Goal: Find specific page/section: Find specific page/section

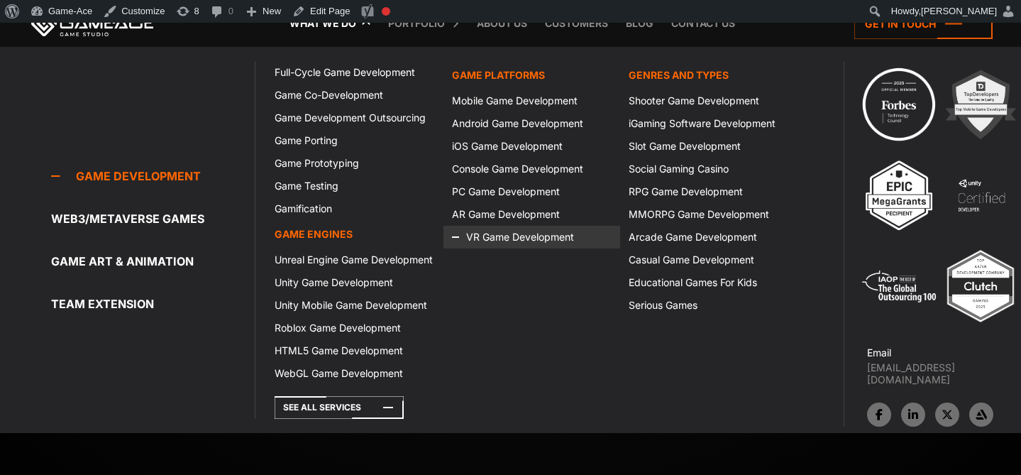
click at [476, 233] on icon at bounding box center [469, 237] width 34 height 23
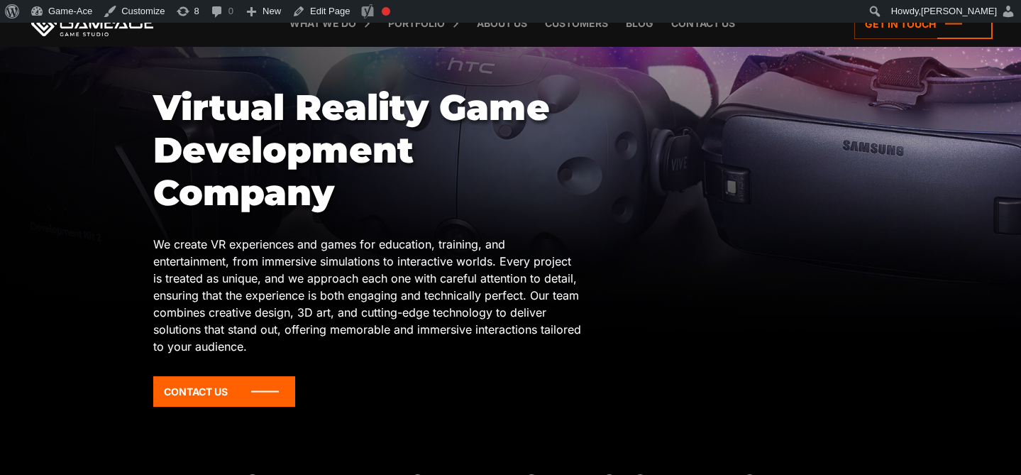
scroll to position [143, 0]
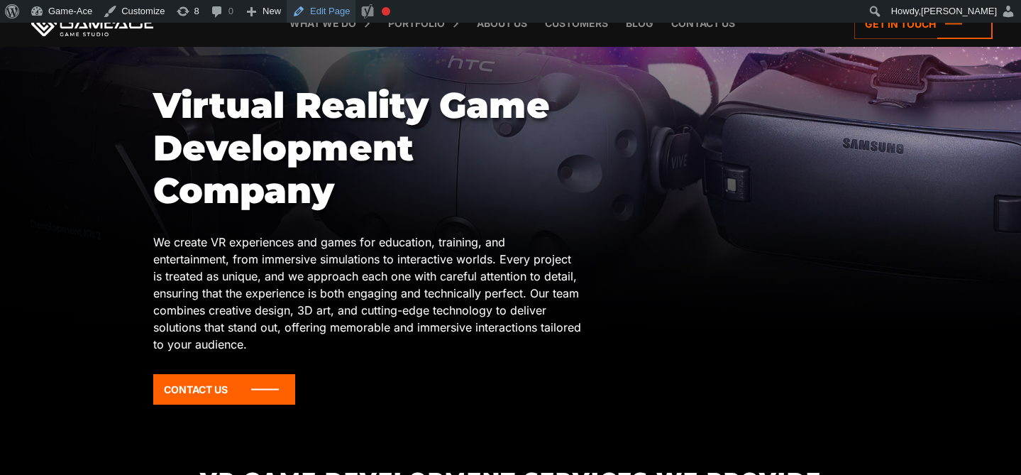
click at [328, 11] on link "Edit Page" at bounding box center [321, 11] width 69 height 23
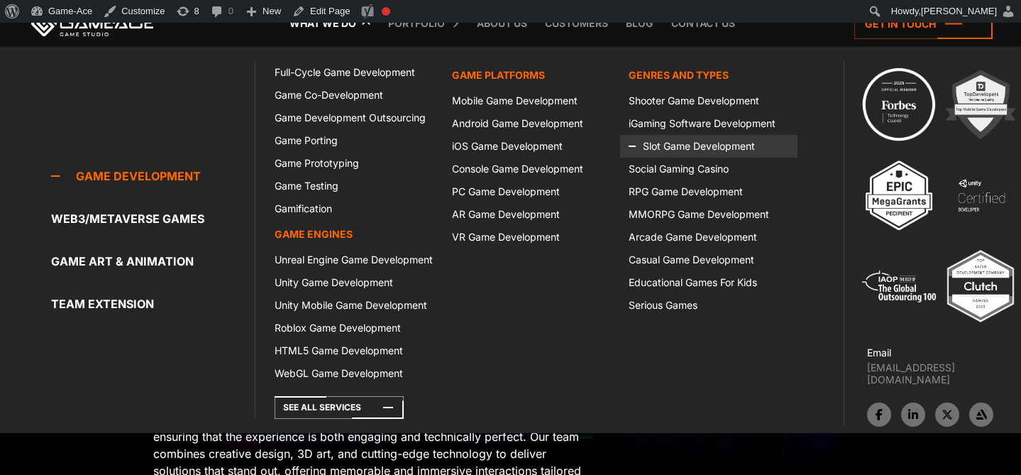
click at [644, 150] on icon at bounding box center [646, 146] width 34 height 23
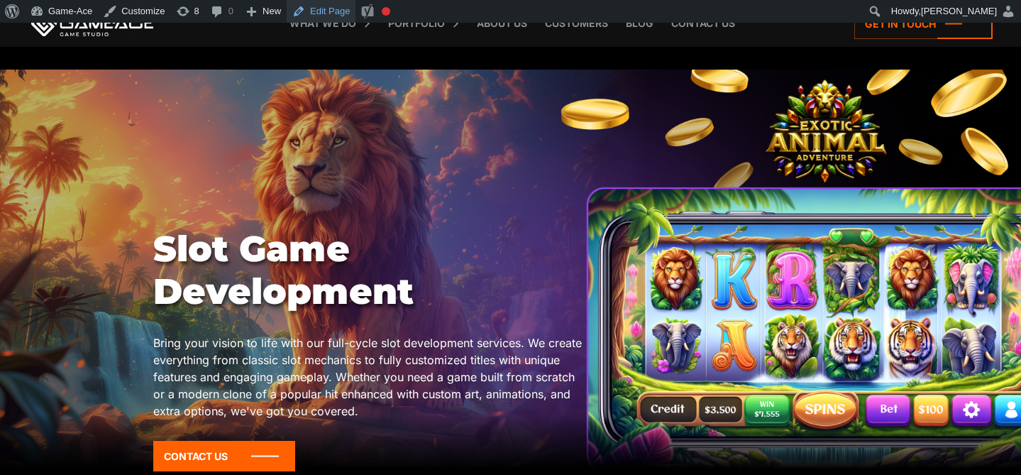
click at [326, 13] on link "Edit Page" at bounding box center [321, 11] width 69 height 23
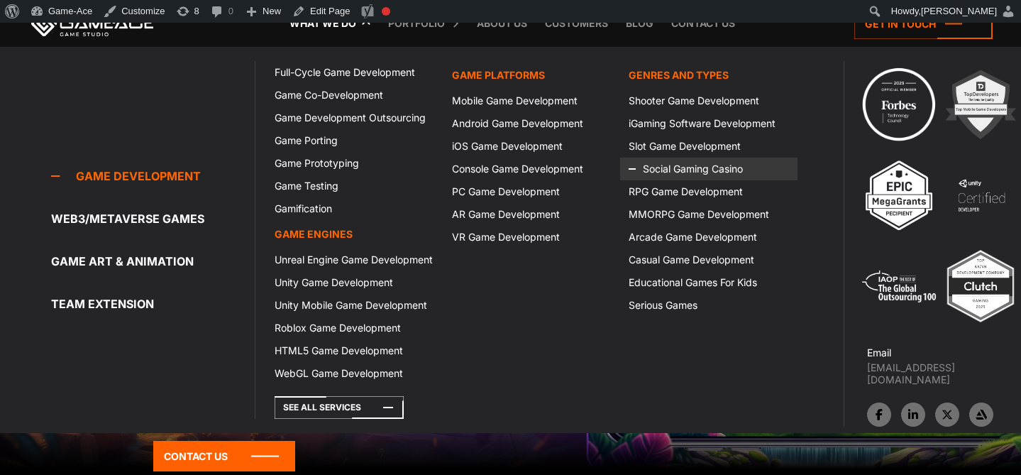
click at [638, 172] on icon at bounding box center [646, 168] width 34 height 23
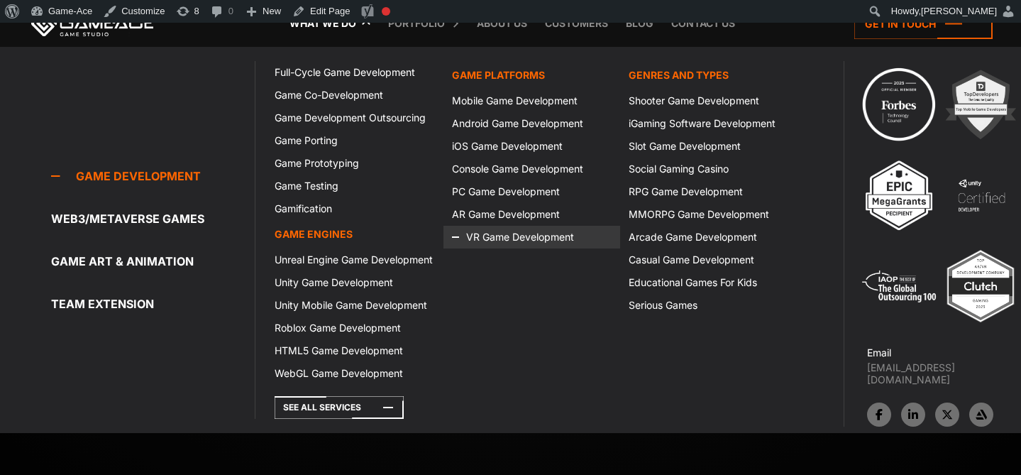
click at [483, 231] on icon at bounding box center [469, 237] width 34 height 23
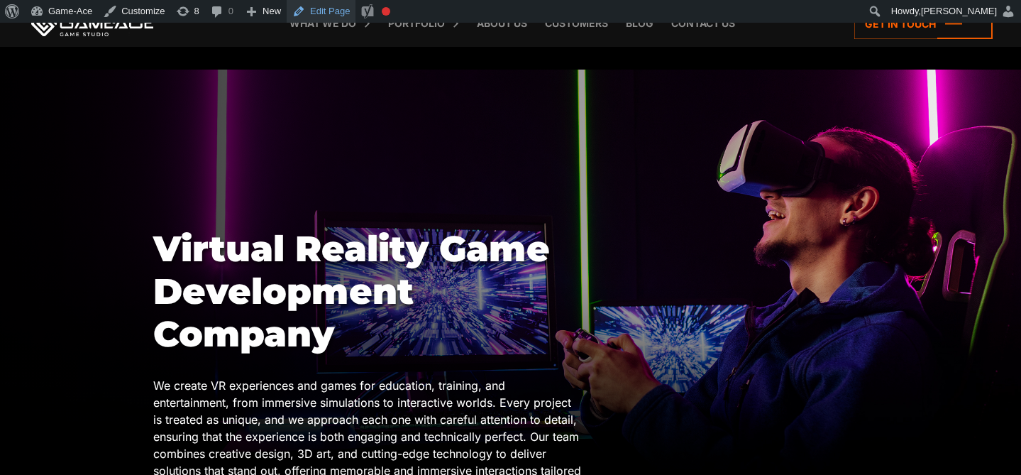
click at [347, 11] on link "Edit Page" at bounding box center [321, 11] width 69 height 23
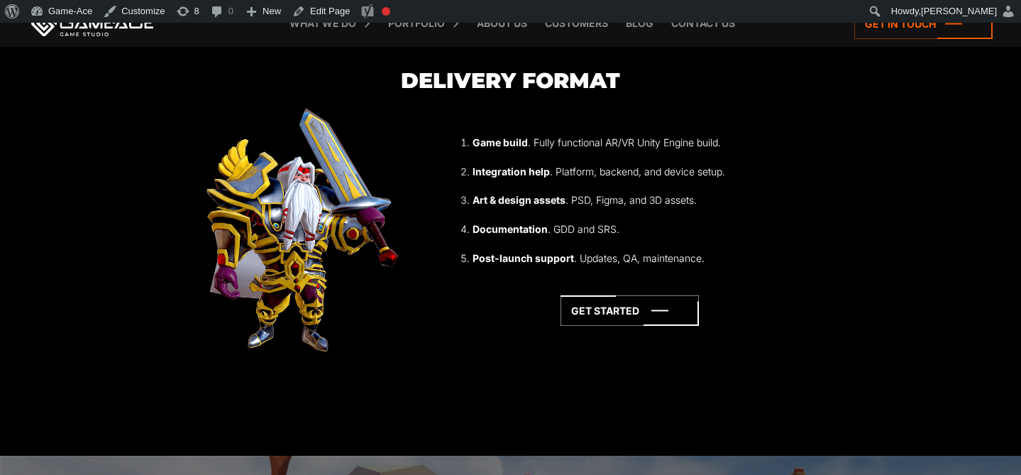
scroll to position [4187, 0]
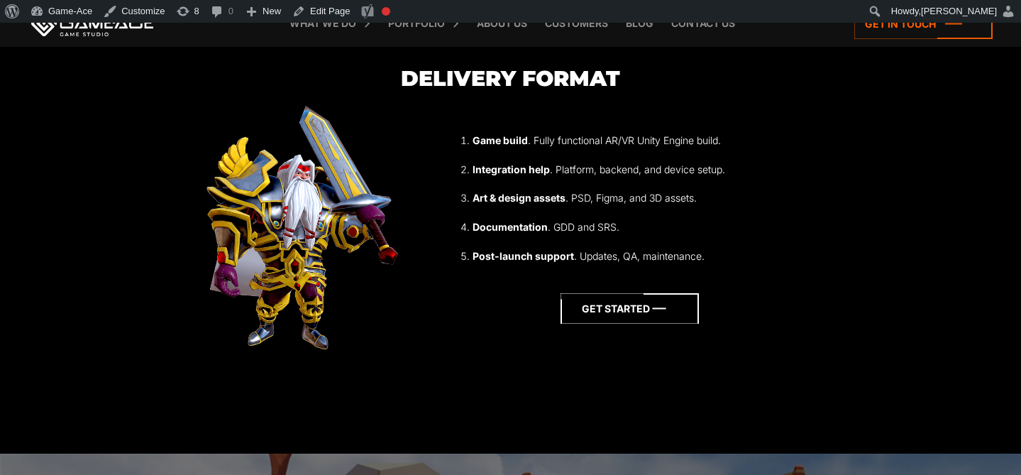
click at [612, 293] on icon at bounding box center [629, 308] width 138 height 31
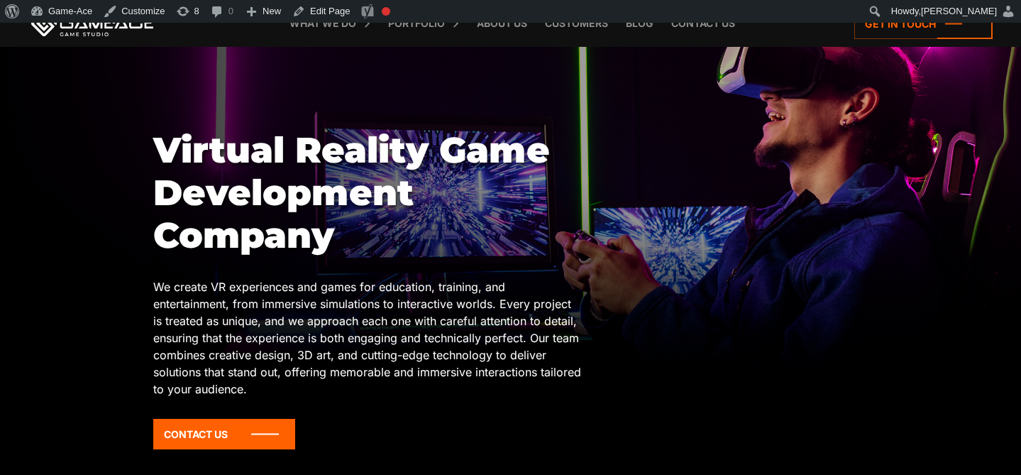
scroll to position [104, 0]
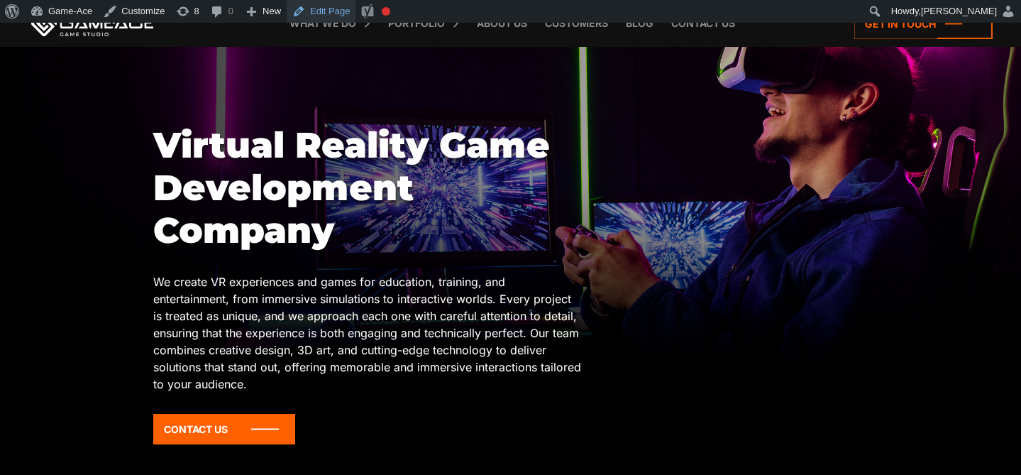
click at [351, 14] on link "Edit Page" at bounding box center [321, 11] width 69 height 23
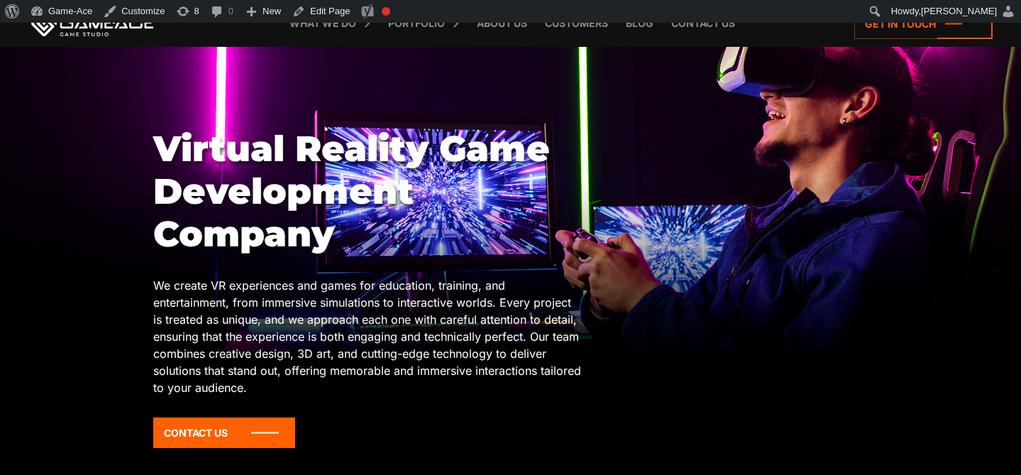
scroll to position [26, 0]
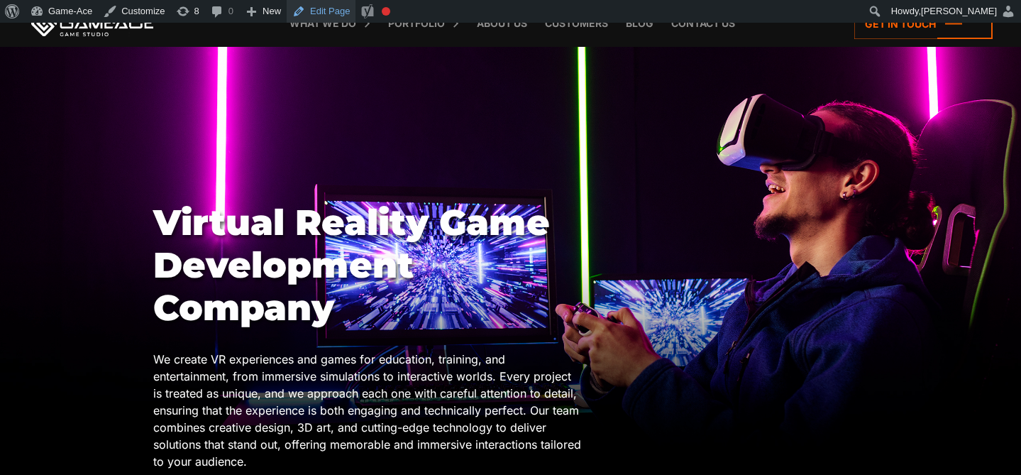
click at [343, 11] on link "Edit Page" at bounding box center [321, 11] width 69 height 23
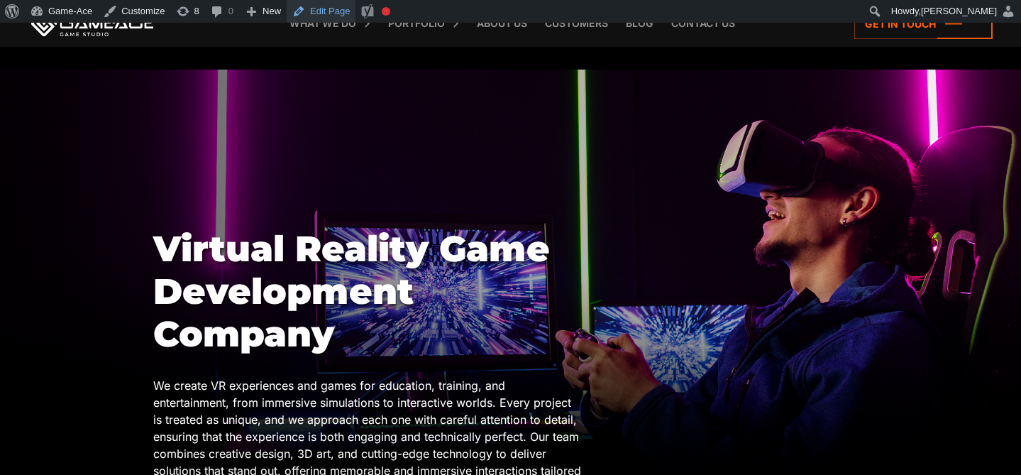
click at [336, 6] on link "Edit Page" at bounding box center [321, 11] width 69 height 23
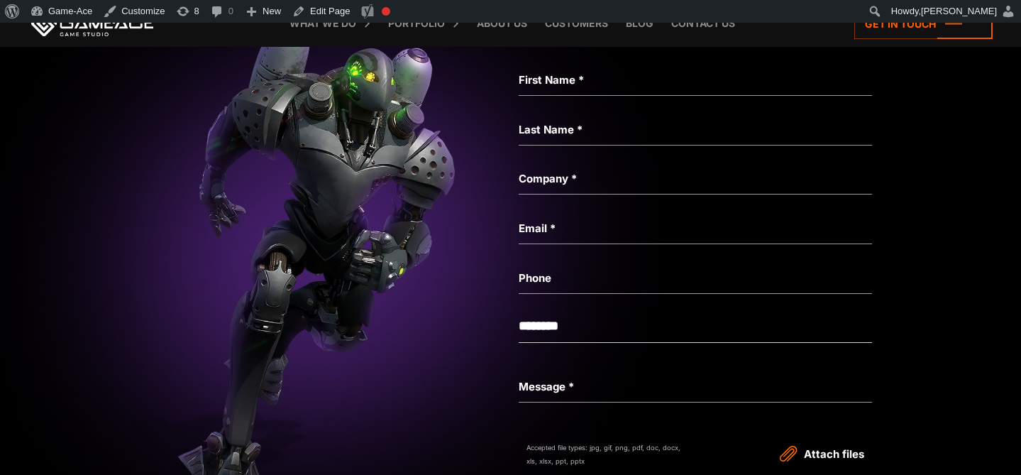
scroll to position [6464, 0]
